Goal: Task Accomplishment & Management: Complete application form

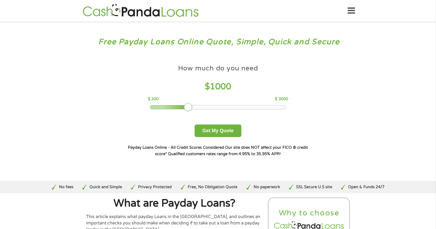
click at [225, 86] on span "1000" at bounding box center [220, 87] width 21 height 10
drag, startPoint x: 185, startPoint y: 106, endPoint x: 177, endPoint y: 105, distance: 8.0
click at [177, 105] on div at bounding box center [178, 107] width 9 height 9
click at [211, 128] on button "Get My Quote" at bounding box center [218, 131] width 47 height 13
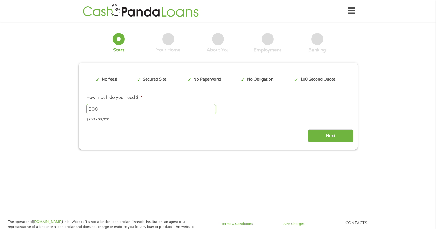
type input "EAIaIQobChMI2cHb06frjwMVJXV_AB2r0C2OEAAYAyAAEgKeEvD_BwE"
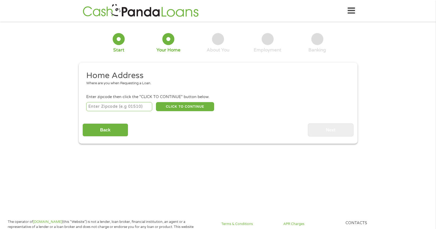
click at [108, 107] on input "number" at bounding box center [119, 106] width 66 height 9
type input "74851"
click at [181, 108] on button "CLICK TO CONTINUE" at bounding box center [185, 106] width 58 height 9
type input "74851"
type input "[PERSON_NAME]"
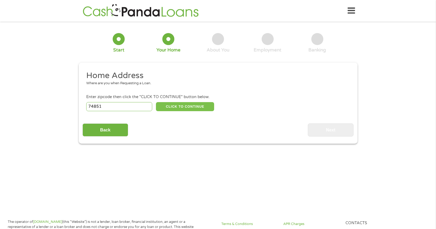
select select "[US_STATE]"
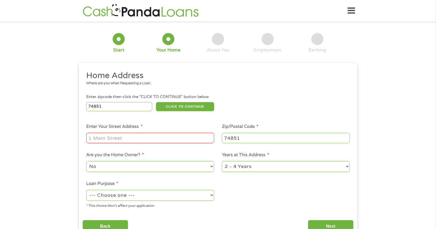
click at [161, 138] on input "Enter Your Street Address *" at bounding box center [150, 138] width 128 height 10
type input "[STREET_ADDRESS][PERSON_NAME]"
click at [349, 169] on select "1 Year or less 1 - 2 Years 2 - 4 Years Over 4 Years" at bounding box center [286, 166] width 128 height 11
select select "12months"
click at [222, 161] on select "1 Year or less 1 - 2 Years 2 - 4 Years Over 4 Years" at bounding box center [286, 166] width 128 height 11
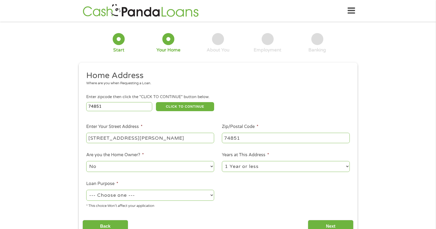
click at [212, 198] on select "--- Choose one --- Pay Bills Debt Consolidation Home Improvement Major Purchase…" at bounding box center [150, 195] width 128 height 11
select select "paybills"
click at [86, 190] on select "--- Choose one --- Pay Bills Debt Consolidation Home Improvement Major Purchase…" at bounding box center [150, 195] width 128 height 11
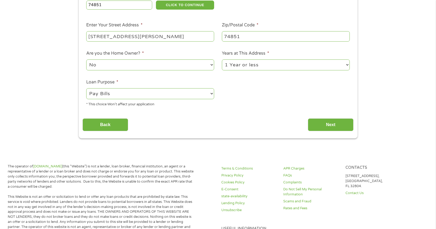
scroll to position [103, 0]
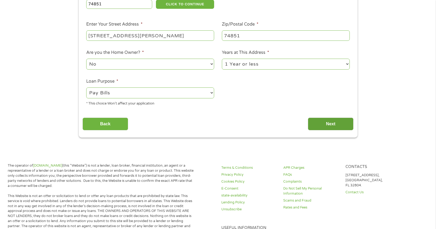
click at [346, 125] on input "Next" at bounding box center [331, 124] width 46 height 13
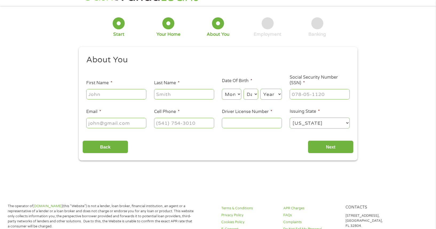
scroll to position [2, 2]
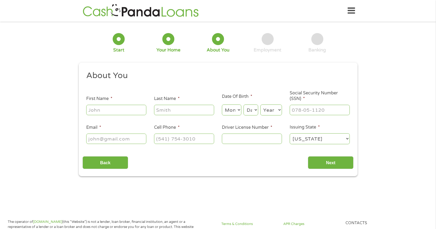
click at [128, 108] on input "First Name *" at bounding box center [116, 110] width 60 height 10
type input "[PERSON_NAME]"
select select "1"
select select "16"
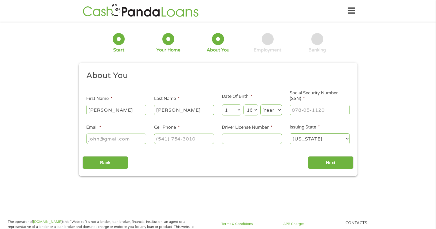
select select "1954"
type input "[EMAIL_ADDRESS][DOMAIN_NAME]"
type input "[PHONE_NUMBER]"
click at [298, 112] on input "___-__-____" at bounding box center [320, 110] width 60 height 10
type input "442-58-9096"
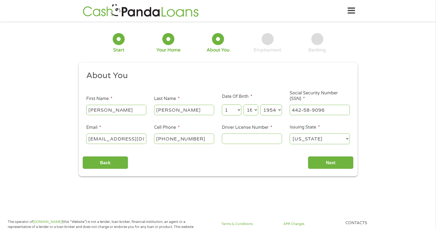
click at [258, 138] on input "Driver License Number *" at bounding box center [252, 139] width 60 height 10
type input "38416763"
click at [346, 139] on select "[US_STATE] [US_STATE] [US_STATE] [US_STATE] [US_STATE] [US_STATE] [US_STATE] [U…" at bounding box center [320, 139] width 60 height 11
select select "[US_STATE]"
click at [290, 134] on select "[US_STATE] [US_STATE] [US_STATE] [US_STATE] [US_STATE] [US_STATE] [US_STATE] [U…" at bounding box center [320, 139] width 60 height 11
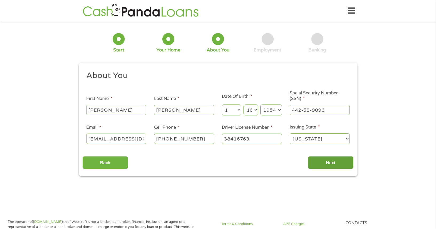
click at [317, 158] on input "Next" at bounding box center [331, 163] width 46 height 13
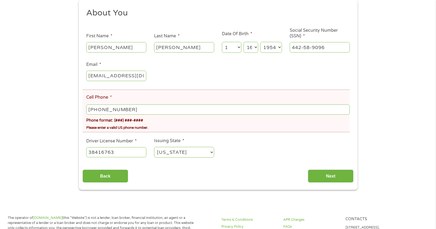
scroll to position [85, 0]
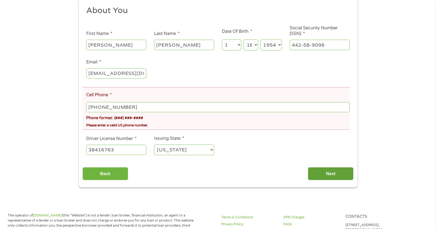
click at [333, 169] on input "Next" at bounding box center [331, 173] width 46 height 13
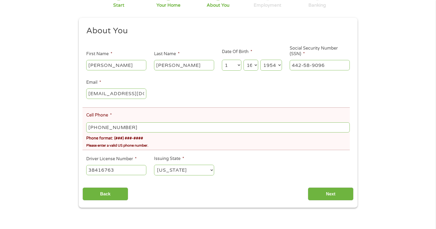
scroll to position [0, 0]
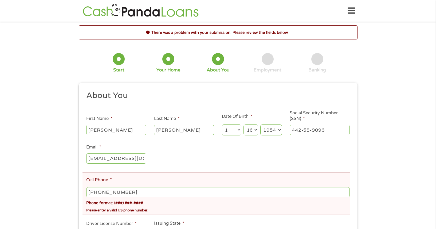
click at [153, 193] on input "[PHONE_NUMBER]" at bounding box center [217, 192] width 263 height 10
type input "[PHONE_NUMBER]"
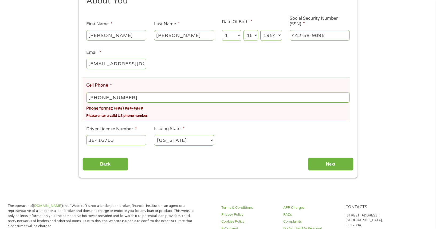
scroll to position [96, 0]
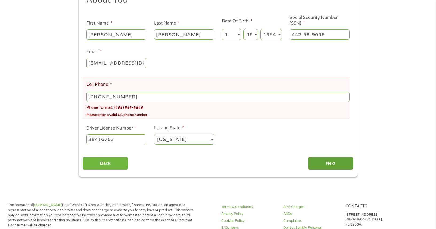
click at [333, 160] on input "Next" at bounding box center [331, 163] width 46 height 13
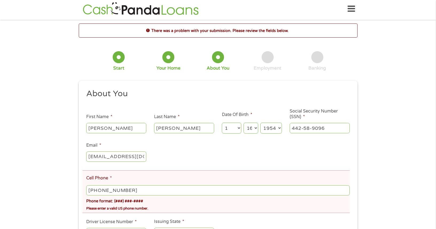
scroll to position [0, 0]
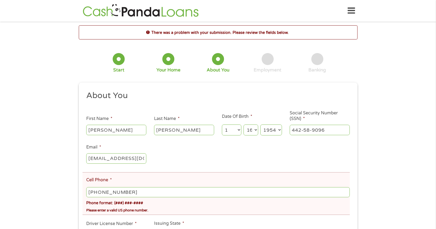
click at [243, 195] on input "[PHONE_NUMBER]" at bounding box center [217, 192] width 263 height 10
type input "(157) 224-2092"
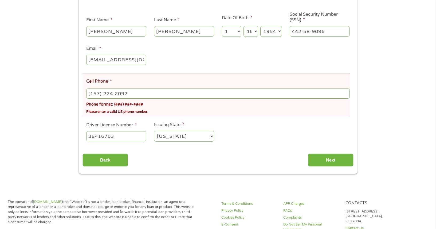
scroll to position [100, 0]
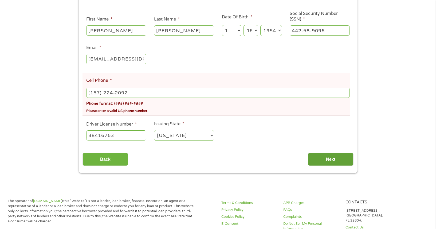
click at [332, 156] on input "Next" at bounding box center [331, 159] width 46 height 13
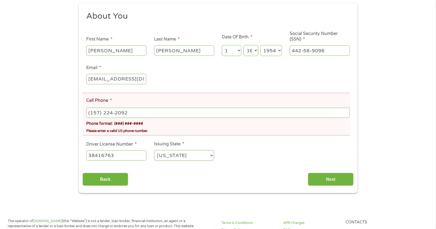
scroll to position [81, 0]
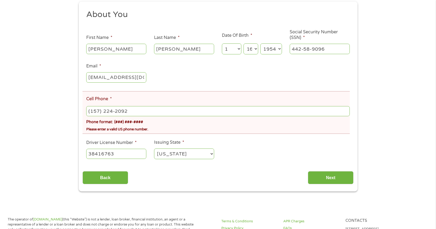
click at [231, 114] on input "(157) 224-2092" at bounding box center [217, 111] width 263 height 10
click at [87, 111] on input "(___) ___-____" at bounding box center [217, 111] width 263 height 10
type input "5722420925"
select select "[US_STATE]"
type input "[PHONE_NUMBER]"
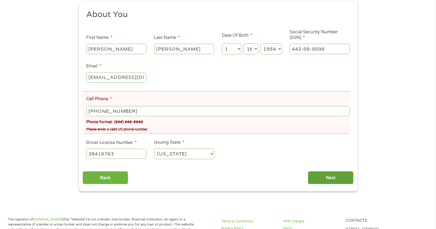
click at [315, 180] on input "Next" at bounding box center [331, 177] width 46 height 13
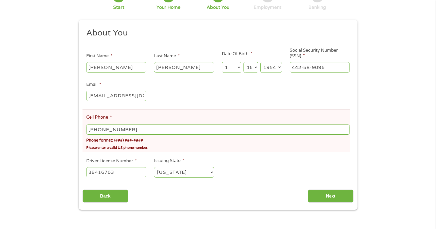
scroll to position [68, 0]
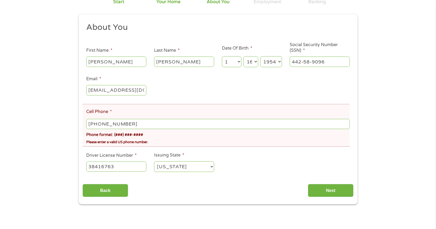
click at [210, 167] on select "[US_STATE] [US_STATE] [US_STATE] [US_STATE] [US_STATE] [US_STATE] [US_STATE] [U…" at bounding box center [184, 167] width 60 height 11
select select "[US_STATE]"
click at [154, 162] on select "[US_STATE] [US_STATE] [US_STATE] [US_STATE] [US_STATE] [US_STATE] [US_STATE] [U…" at bounding box center [184, 167] width 60 height 11
click at [336, 192] on input "Next" at bounding box center [331, 190] width 46 height 13
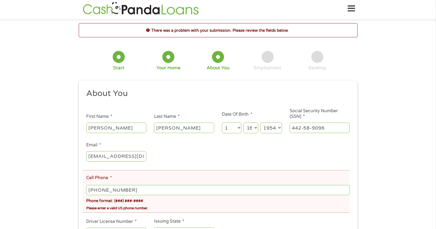
scroll to position [0, 0]
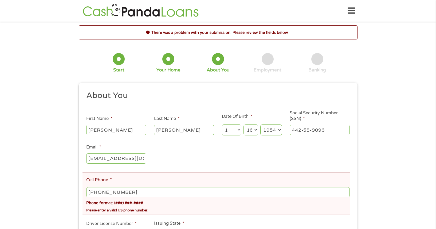
click at [137, 193] on input "[PHONE_NUMBER]" at bounding box center [217, 192] width 263 height 10
type input "[PHONE_NUMBER]"
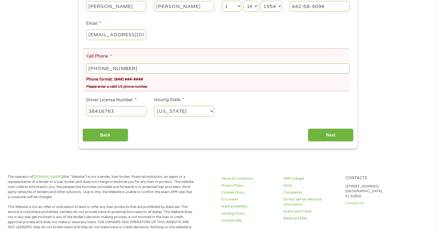
scroll to position [130, 0]
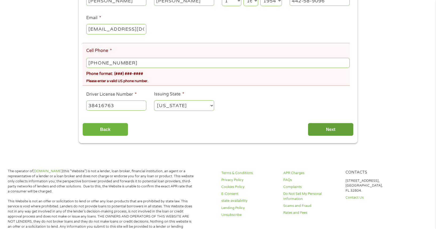
click at [348, 130] on input "Next" at bounding box center [331, 129] width 46 height 13
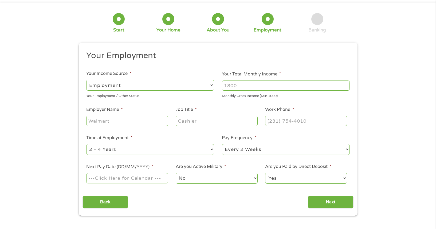
scroll to position [0, 0]
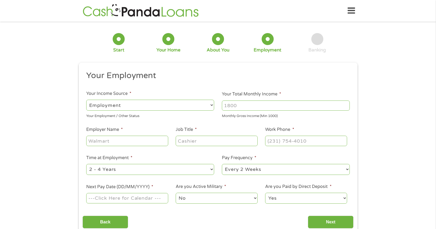
click at [228, 104] on input "Your Total Monthly Income *" at bounding box center [286, 106] width 128 height 10
type input "2157"
click at [160, 139] on input "Employer Name *" at bounding box center [127, 141] width 82 height 10
type input "SOCIAL SECURITY"
click at [193, 140] on input "Job Title *" at bounding box center [217, 141] width 82 height 10
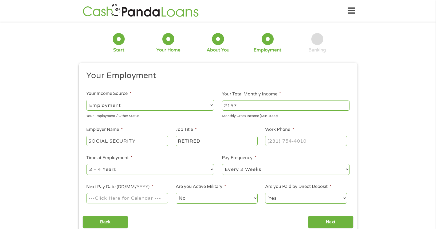
type input "RETIRED"
click at [280, 143] on input "(___) ___-____" at bounding box center [306, 141] width 82 height 10
type input "(___) 772-7311"
click at [210, 169] on select "--- Choose one --- 1 Year or less 1 - 2 Years 2 - 4 Years Over 4 Years" at bounding box center [150, 169] width 128 height 11
select select "60months"
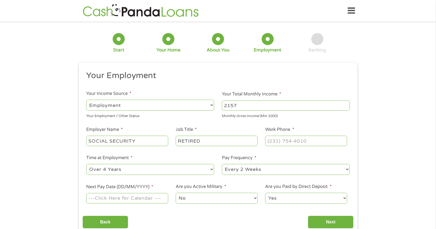
click at [86, 164] on select "--- Choose one --- 1 Year or less 1 - 2 Years 2 - 4 Years Over 4 Years" at bounding box center [150, 169] width 128 height 11
click at [326, 170] on select "--- Choose one --- Every 2 Weeks Every Week Monthly Semi-Monthly" at bounding box center [286, 169] width 128 height 11
select select "monthly"
click at [222, 164] on select "--- Choose one --- Every 2 Weeks Every Week Monthly Semi-Monthly" at bounding box center [286, 169] width 128 height 11
click at [166, 200] on input "Next Pay Date (DD/MM/YYYY) *" at bounding box center [127, 198] width 82 height 10
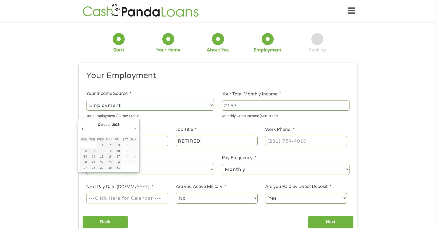
click at [118, 142] on th "Fri" at bounding box center [117, 140] width 8 height 6
type input "[DATE]"
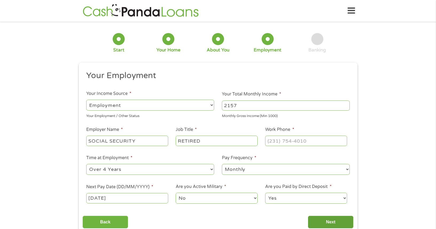
click at [317, 220] on input "Next" at bounding box center [331, 222] width 46 height 13
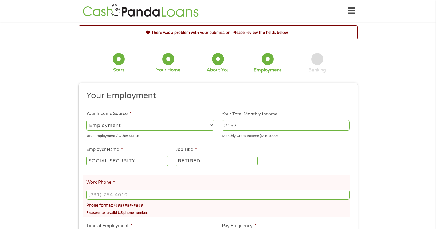
scroll to position [2, 2]
click at [144, 196] on input "(___) ___-____" at bounding box center [217, 195] width 263 height 10
type input "[PHONE_NUMBER]"
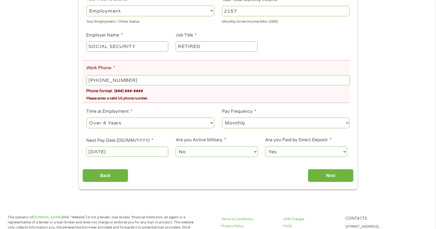
scroll to position [119, 0]
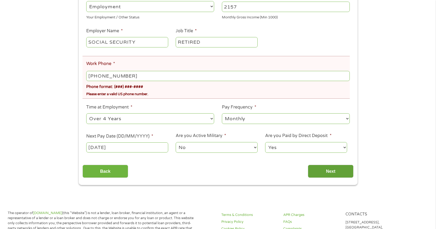
click at [318, 170] on input "Next" at bounding box center [331, 171] width 46 height 13
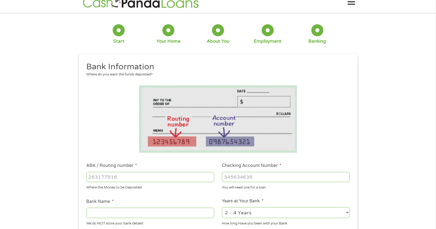
scroll to position [0, 0]
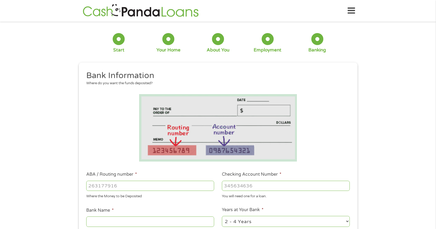
click at [203, 185] on input "ABA / Routing number *" at bounding box center [150, 186] width 128 height 10
type input "103100195"
type input "CENTRAL NATIONAL BANK TRUST"
type input "103100195"
click at [257, 185] on input "Checking Account Number *" at bounding box center [286, 186] width 128 height 10
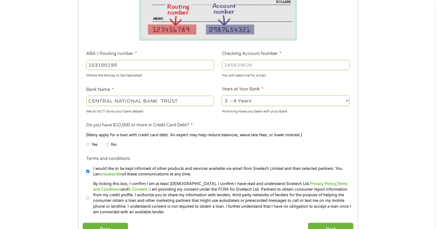
scroll to position [127, 0]
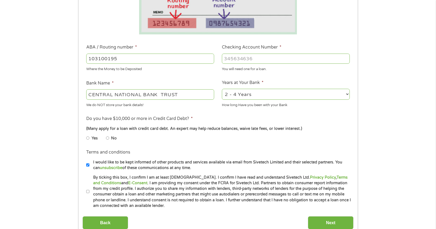
type input "[CREDIT_CARD_NUMBER]"
click at [108, 138] on input "No" at bounding box center [107, 138] width 3 height 9
radio input "true"
click at [88, 191] on input "By ticking this box, I confirm I am at least [DEMOGRAPHIC_DATA]. I confirm I ha…" at bounding box center [87, 192] width 3 height 9
checkbox input "true"
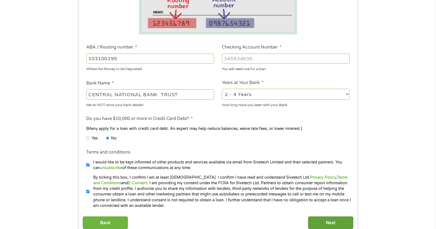
click at [323, 222] on input "Next" at bounding box center [331, 223] width 46 height 13
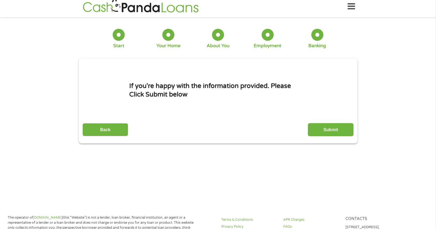
scroll to position [0, 0]
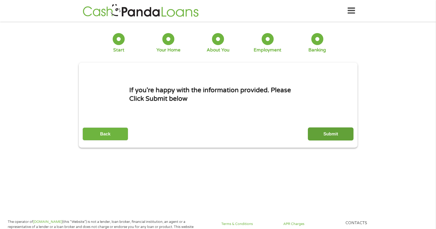
click at [336, 136] on input "Submit" at bounding box center [331, 134] width 46 height 13
